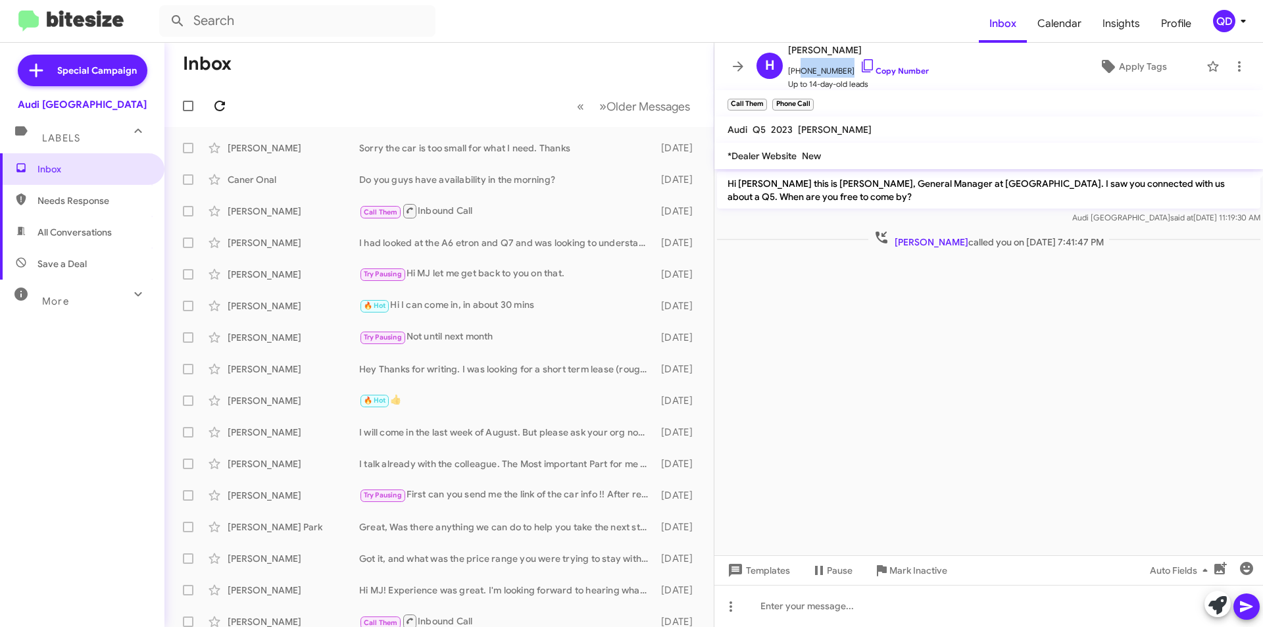
scroll to position [1, 0]
click at [221, 104] on icon at bounding box center [220, 106] width 16 height 16
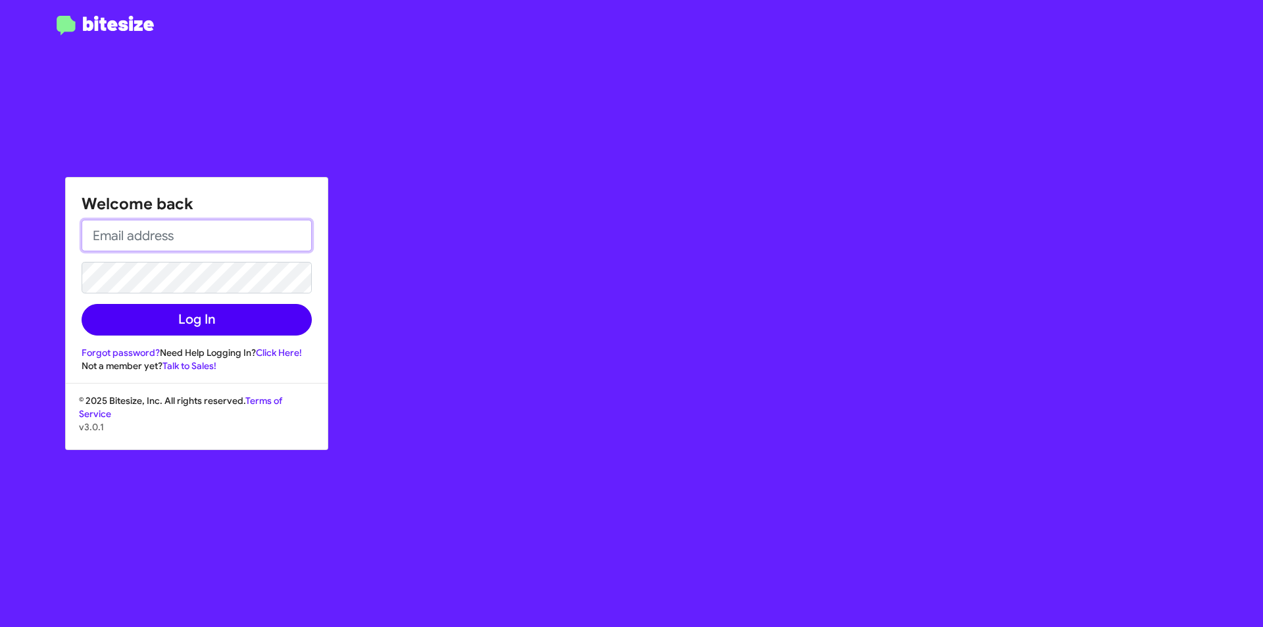
type input "[DOMAIN_NAME][EMAIL_ADDRESS][PERSON_NAME][DOMAIN_NAME]"
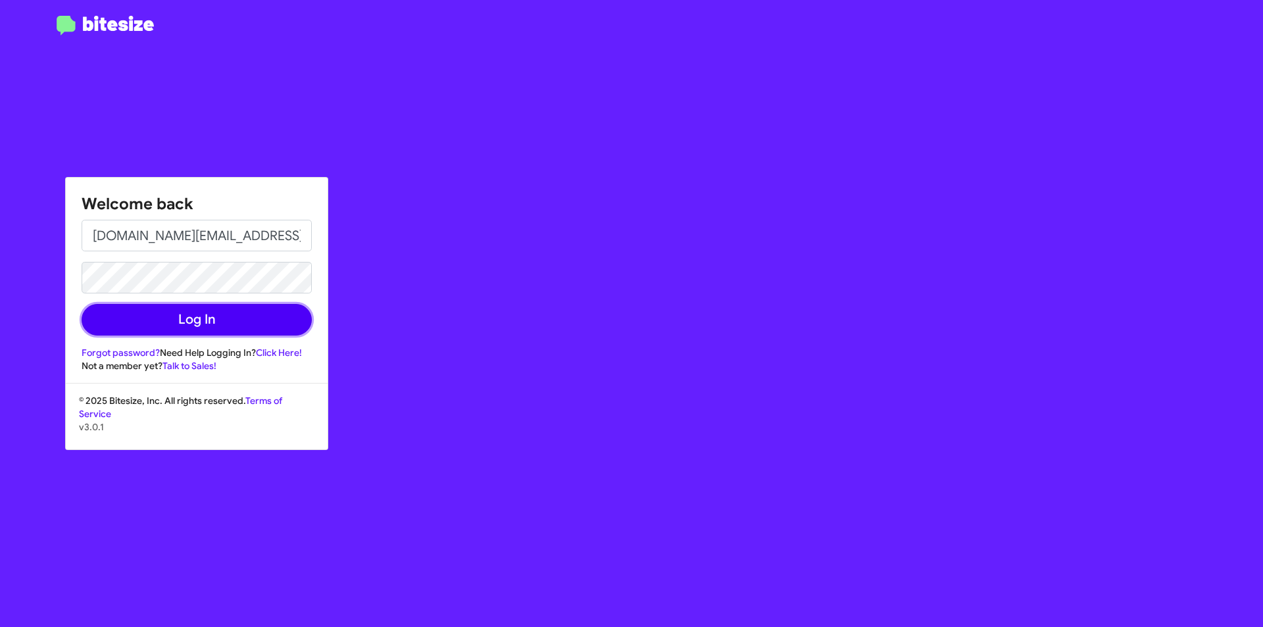
click at [274, 318] on button "Log In" at bounding box center [197, 320] width 230 height 32
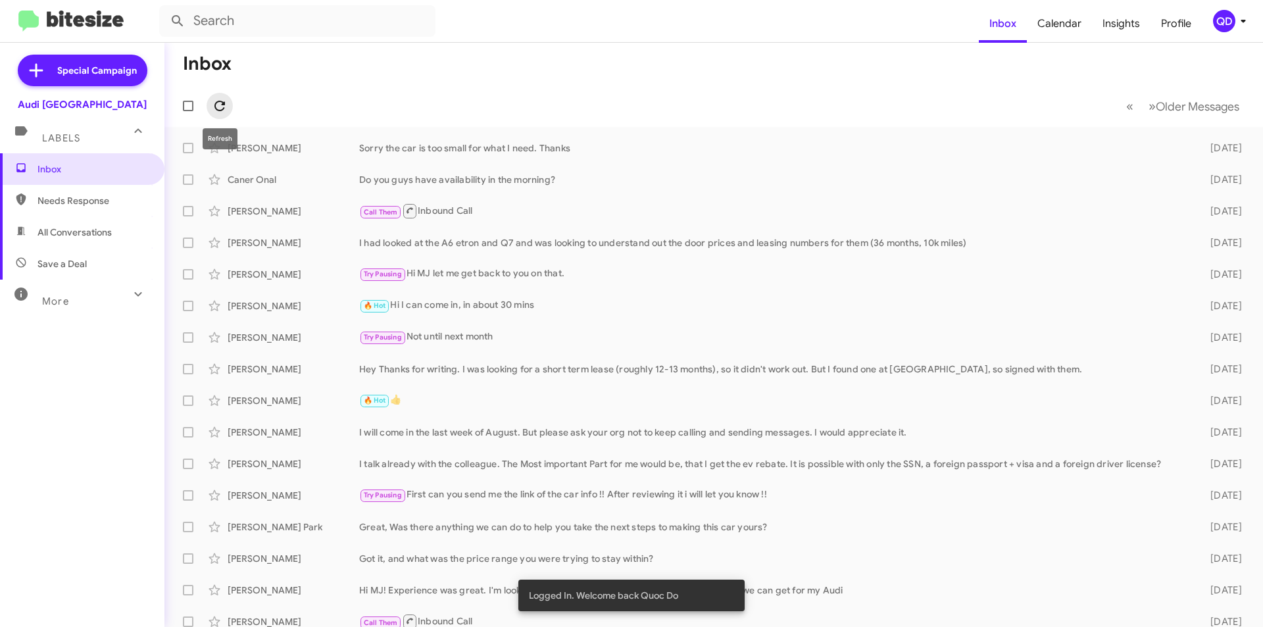
click at [214, 99] on icon at bounding box center [220, 106] width 16 height 16
